Goal: Information Seeking & Learning: Learn about a topic

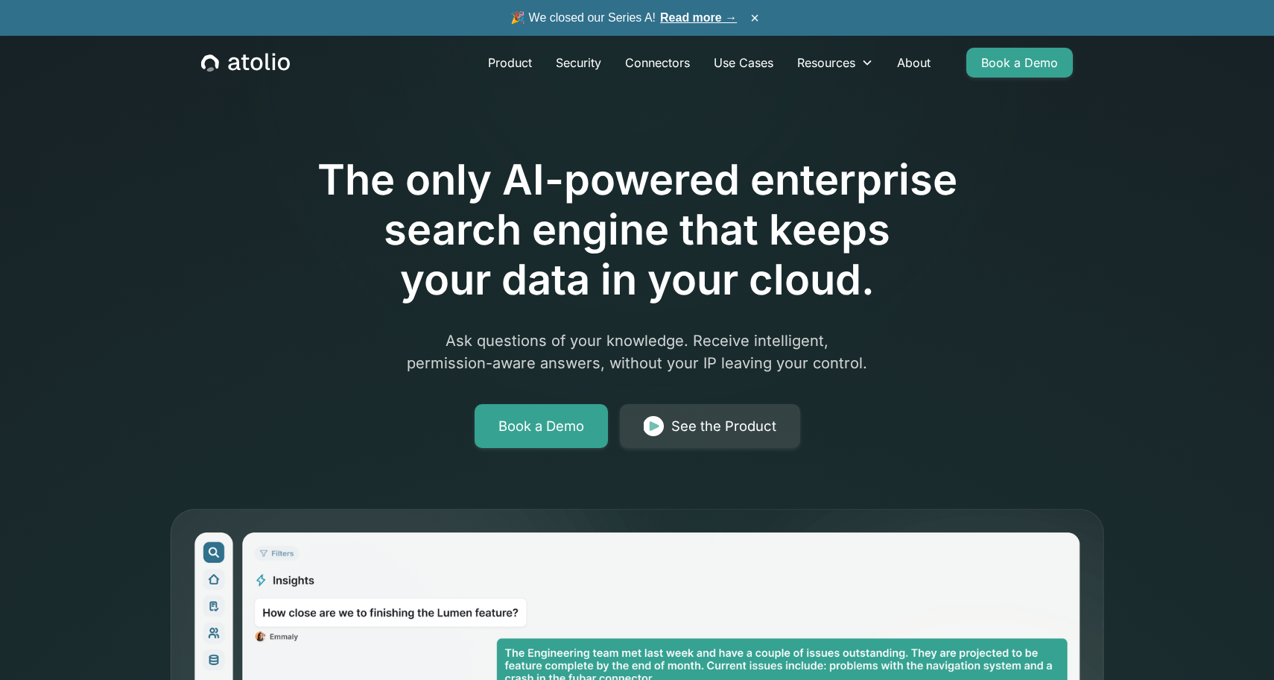
click at [677, 18] on link "Read more →" at bounding box center [698, 17] width 77 height 13
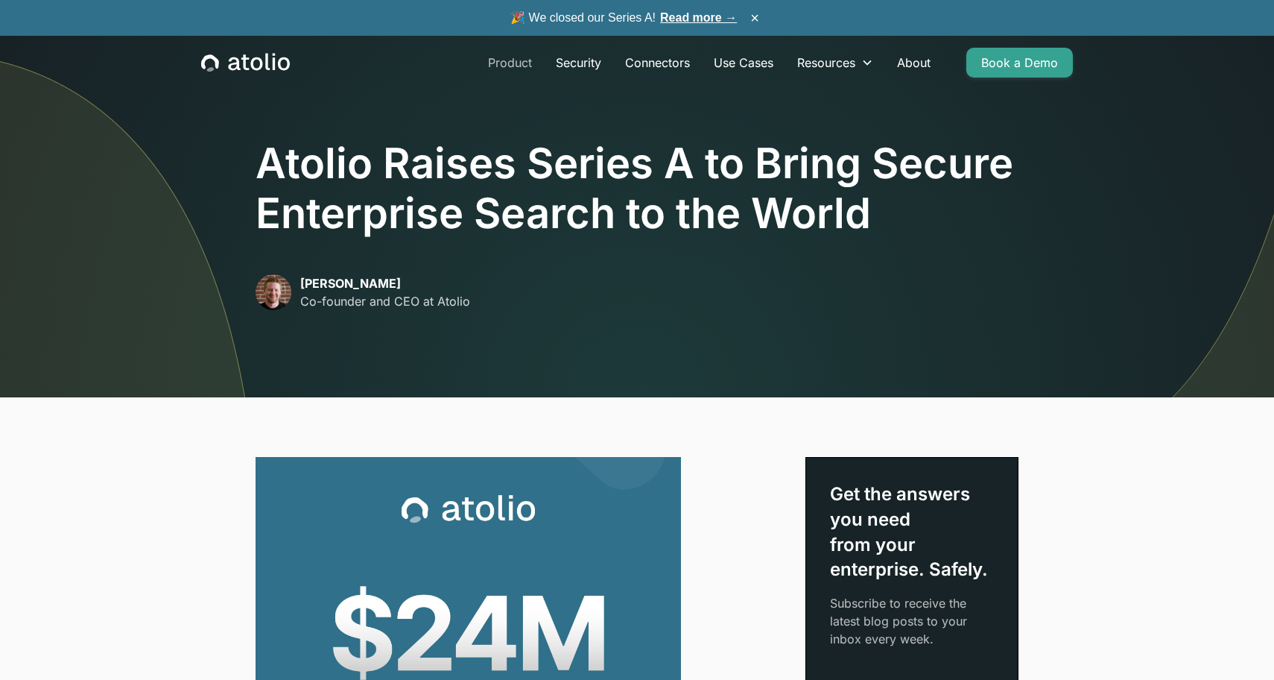
click at [513, 57] on link "Product" at bounding box center [510, 63] width 68 height 30
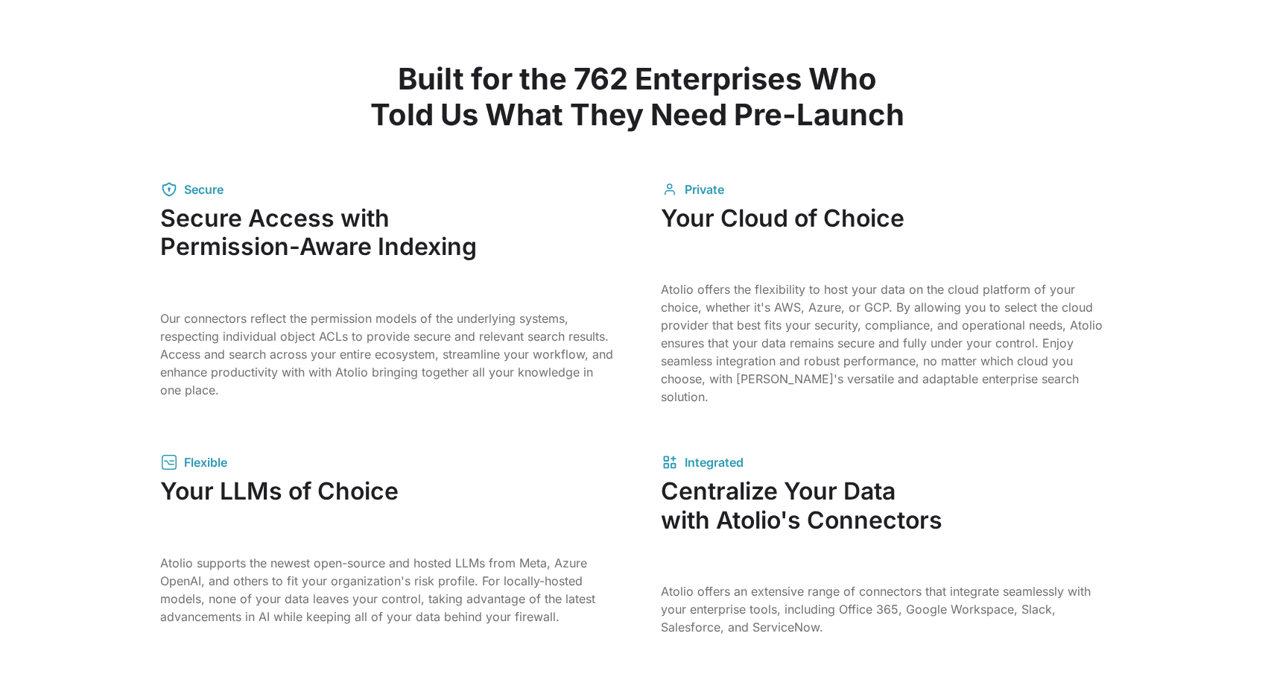
scroll to position [2178, 0]
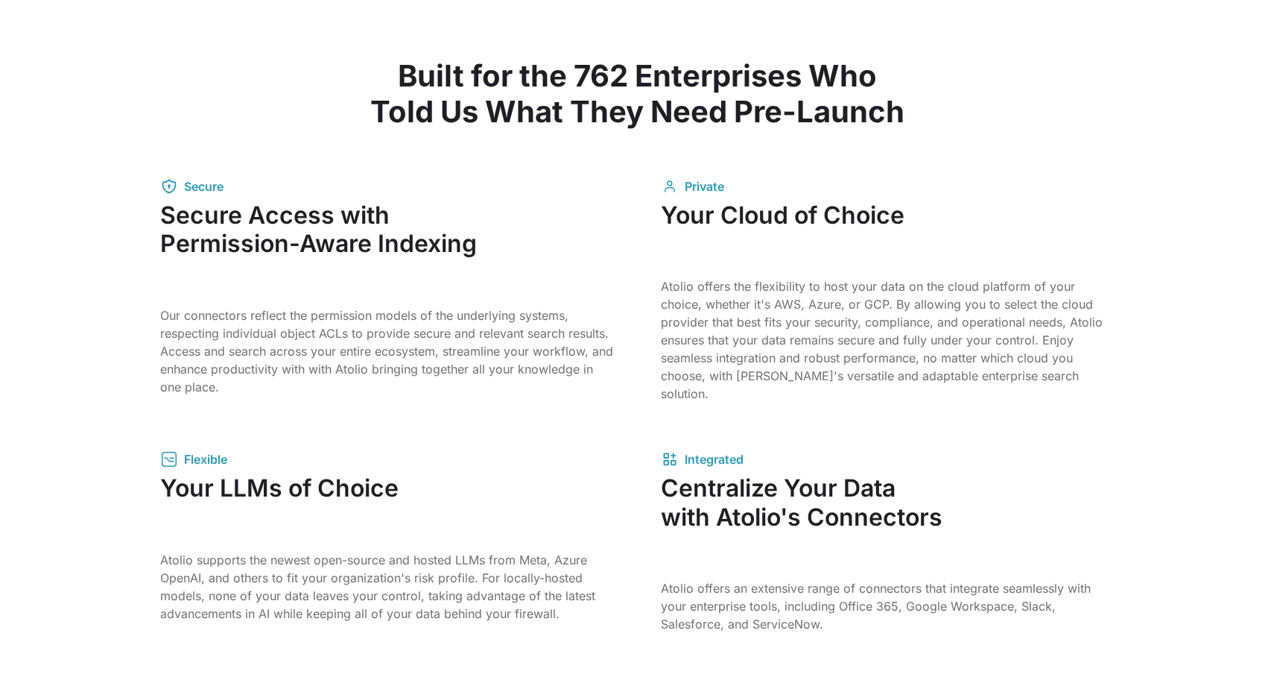
click at [592, 75] on h2 "Built for the 762 Enterprises Who Told Us What They Need Pre-Launch" at bounding box center [637, 94] width 954 height 72
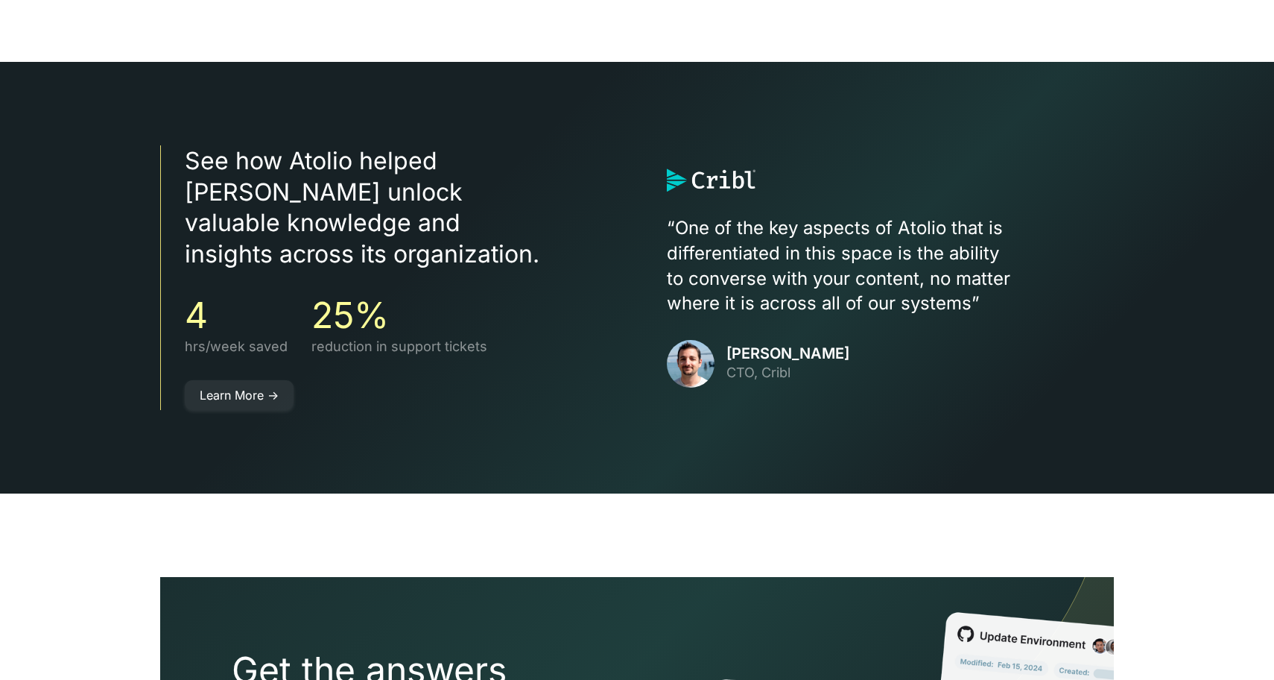
scroll to position [3349, 0]
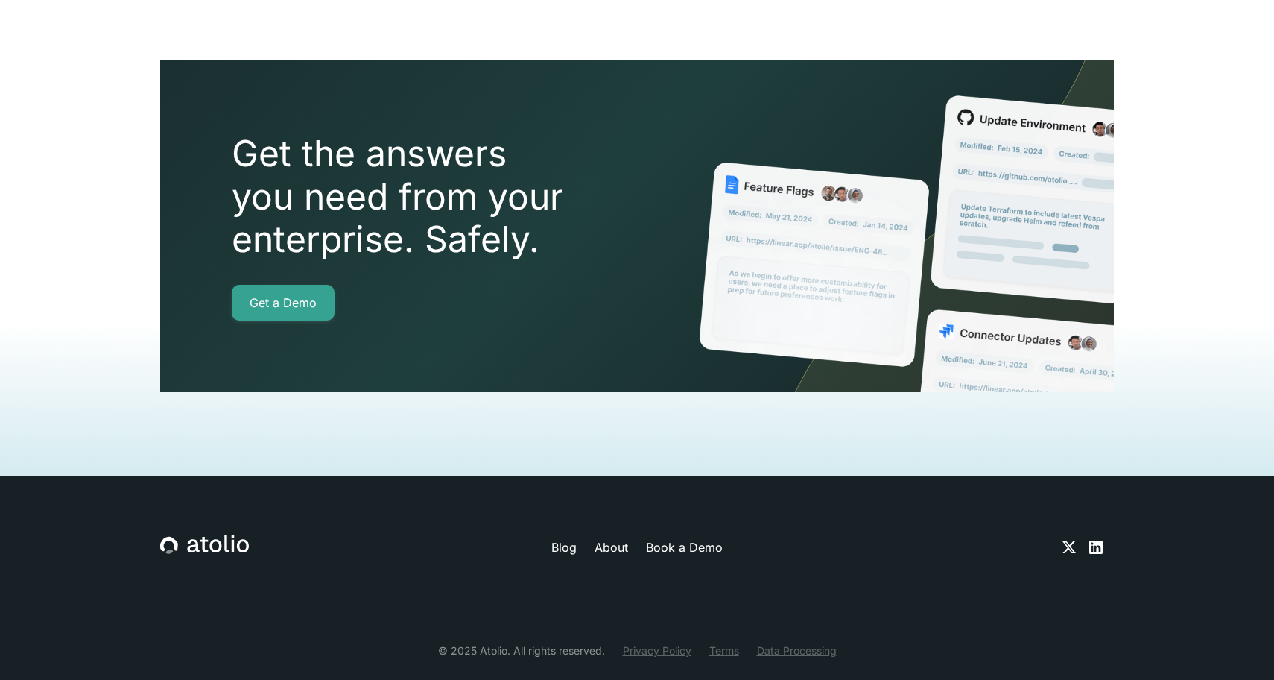
click at [1099, 540] on icon at bounding box center [1096, 546] width 13 height 13
